Goal: Transaction & Acquisition: Purchase product/service

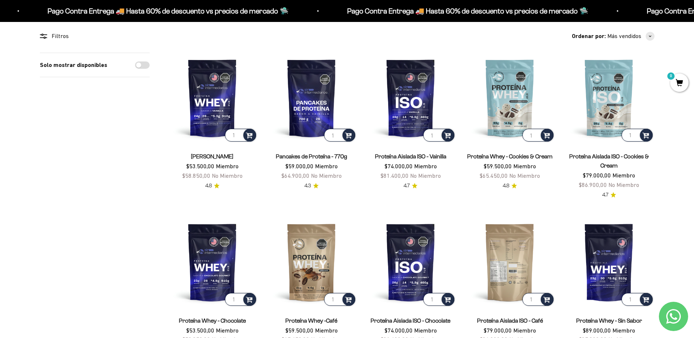
scroll to position [146, 0]
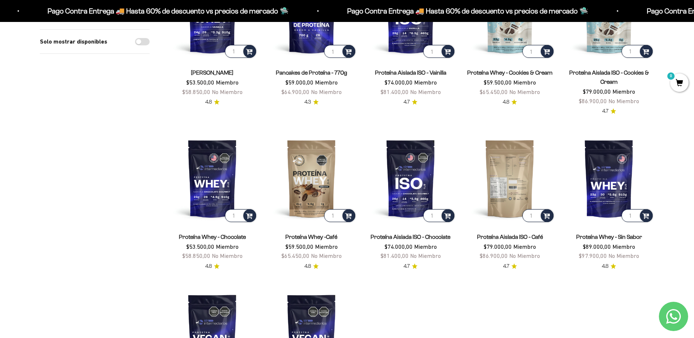
click at [515, 156] on img at bounding box center [509, 178] width 90 height 90
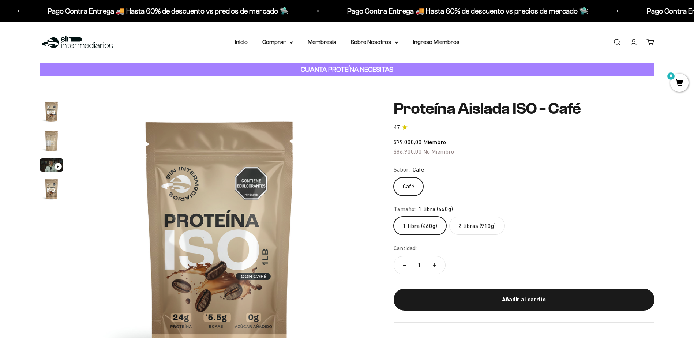
click at [479, 230] on label "2 libras (910g)" at bounding box center [477, 225] width 56 height 18
click at [393, 216] on input "2 libras (910g)" at bounding box center [393, 216] width 0 height 0
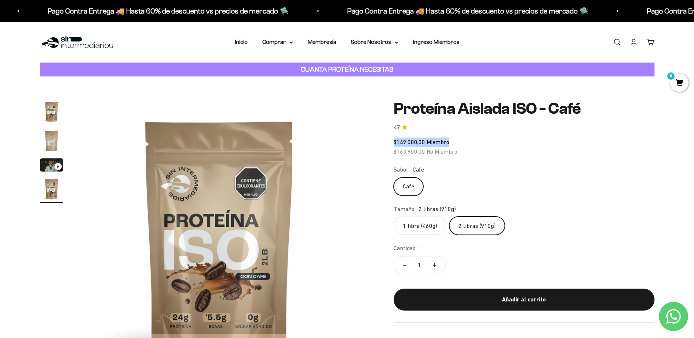
drag, startPoint x: 425, startPoint y: 142, endPoint x: 453, endPoint y: 146, distance: 28.8
click at [453, 146] on div "$149.000,00 Miembro $163.900,00 No Miembro" at bounding box center [523, 146] width 261 height 19
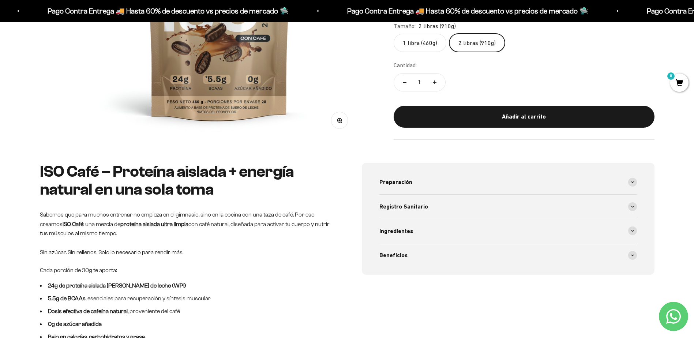
scroll to position [146, 0]
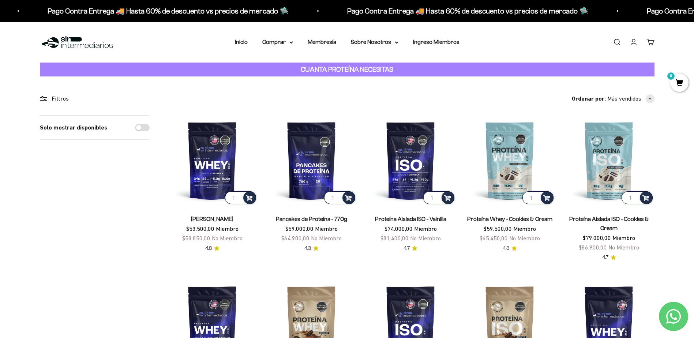
click at [62, 38] on img at bounding box center [77, 42] width 75 height 16
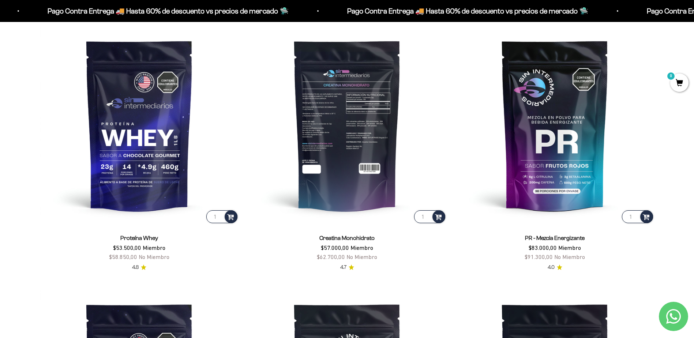
scroll to position [366, 0]
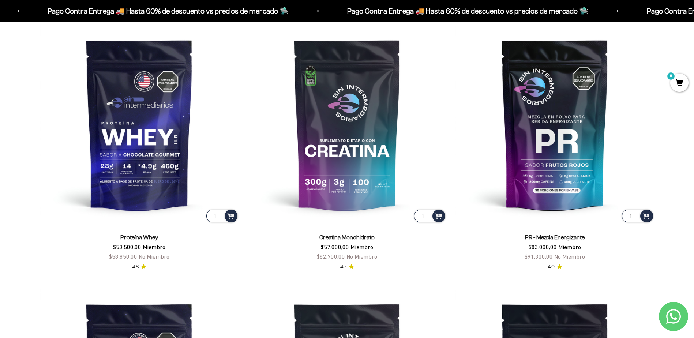
drag, startPoint x: 324, startPoint y: 249, endPoint x: 351, endPoint y: 251, distance: 26.8
click at [351, 251] on price-list "$57.000,00 Miembro $62.700,00 No Miembro" at bounding box center [347, 251] width 60 height 19
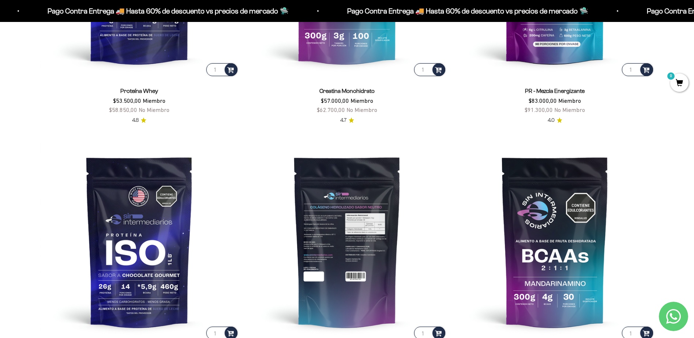
scroll to position [658, 0]
